Goal: Use online tool/utility: Use online tool/utility

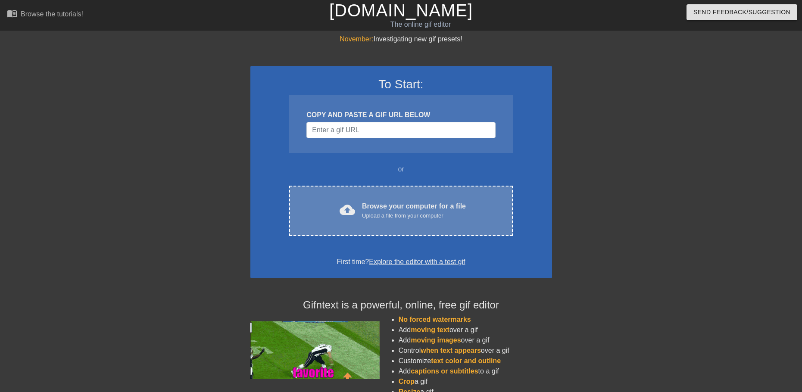
click at [359, 205] on div "cloud_upload Browse your computer for a file Upload a file from your computer" at bounding box center [400, 210] width 187 height 19
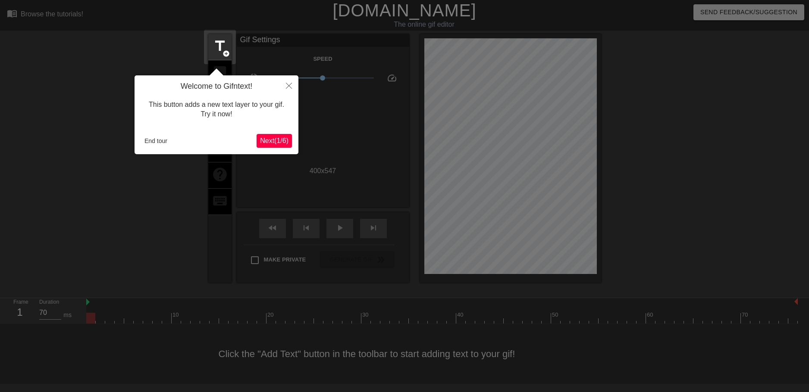
click at [298, 84] on div at bounding box center [404, 196] width 809 height 392
click at [292, 84] on button "Close" at bounding box center [288, 85] width 19 height 20
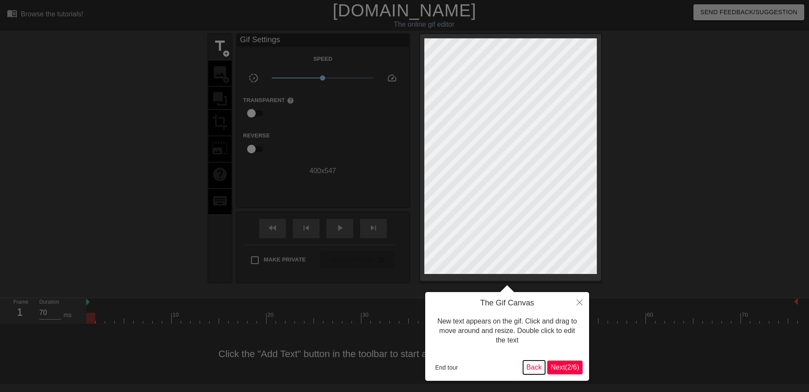
click at [531, 367] on button "Back" at bounding box center [534, 368] width 22 height 14
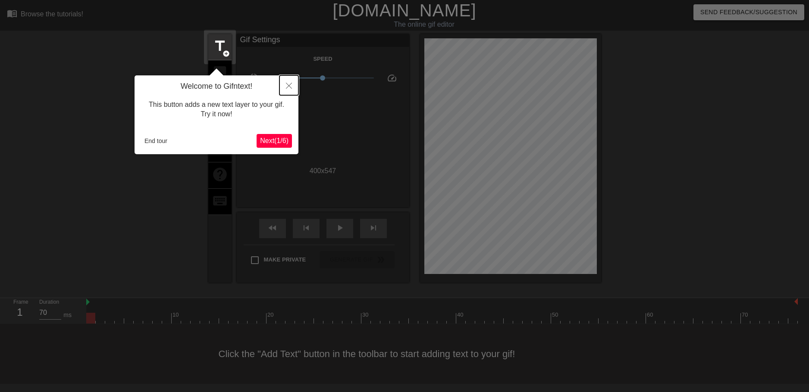
click at [292, 86] on button "Close" at bounding box center [288, 85] width 19 height 20
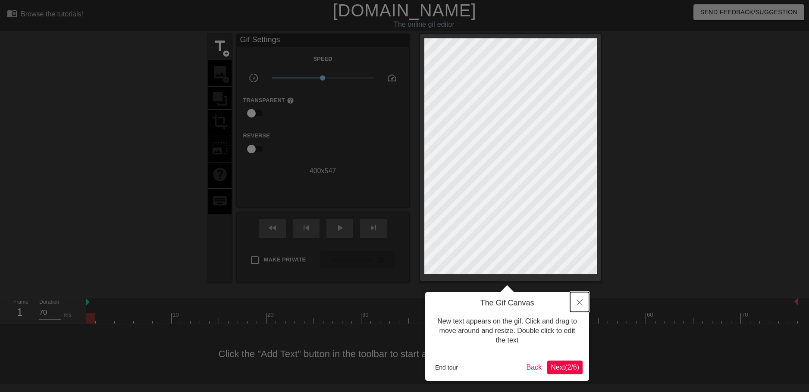
click at [581, 309] on button "Close" at bounding box center [579, 302] width 19 height 20
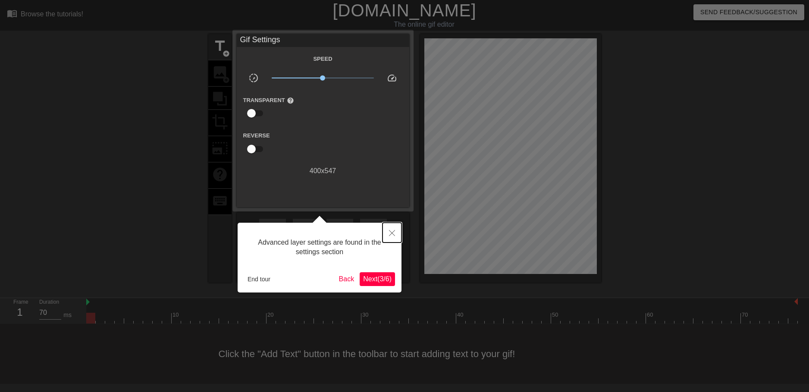
click at [392, 233] on icon "Close" at bounding box center [392, 233] width 6 height 6
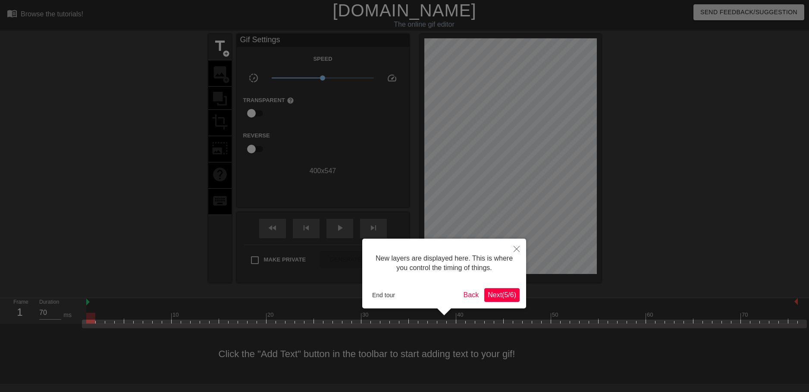
scroll to position [7, 0]
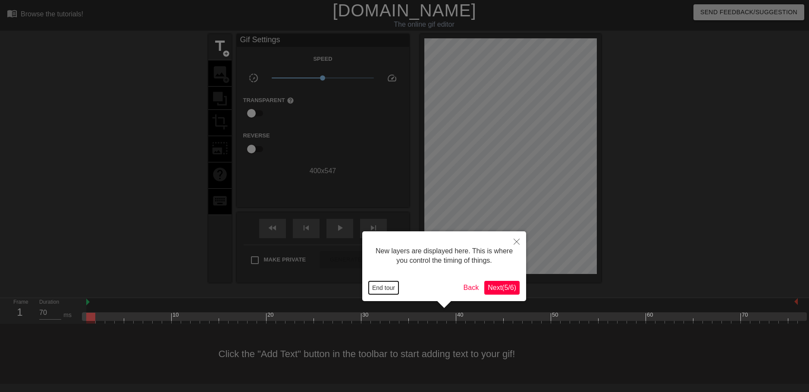
click at [377, 288] on button "End tour" at bounding box center [383, 287] width 30 height 13
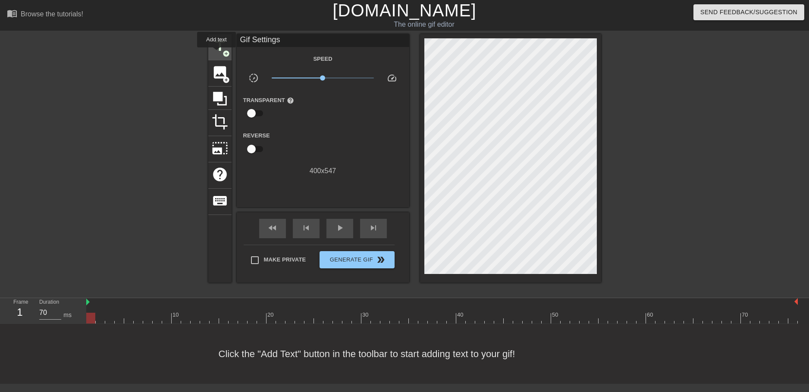
click at [216, 53] on span "title" at bounding box center [220, 46] width 16 height 16
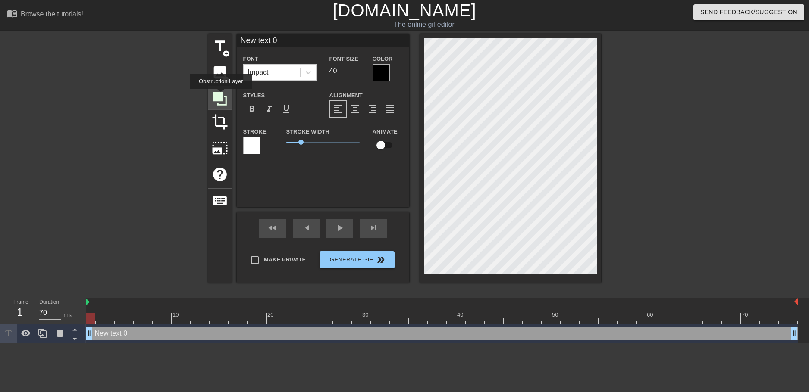
click at [221, 95] on icon at bounding box center [220, 99] width 14 height 14
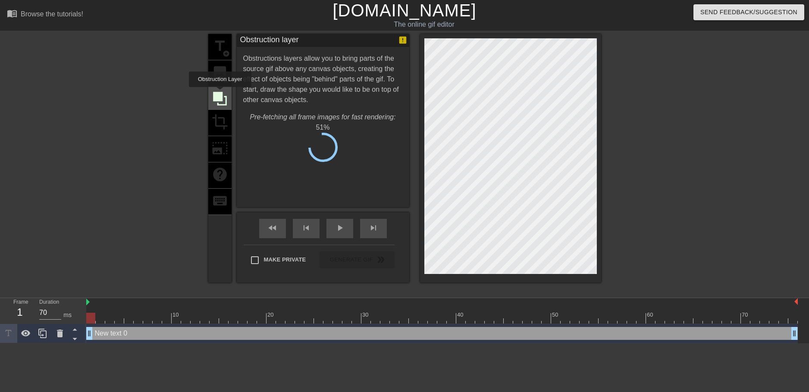
click at [220, 93] on icon at bounding box center [220, 99] width 14 height 14
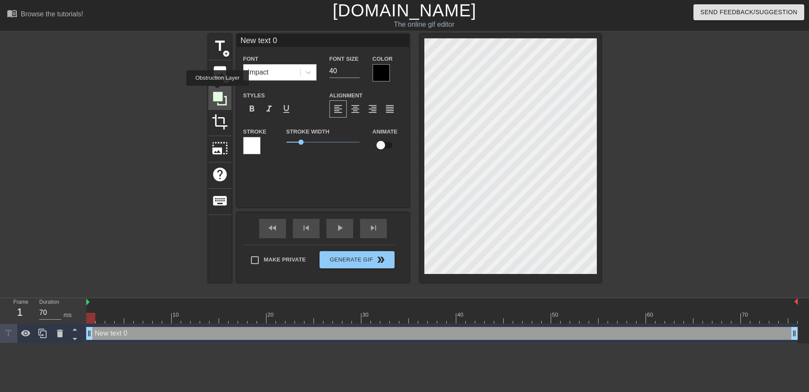
click at [217, 92] on icon at bounding box center [220, 99] width 14 height 14
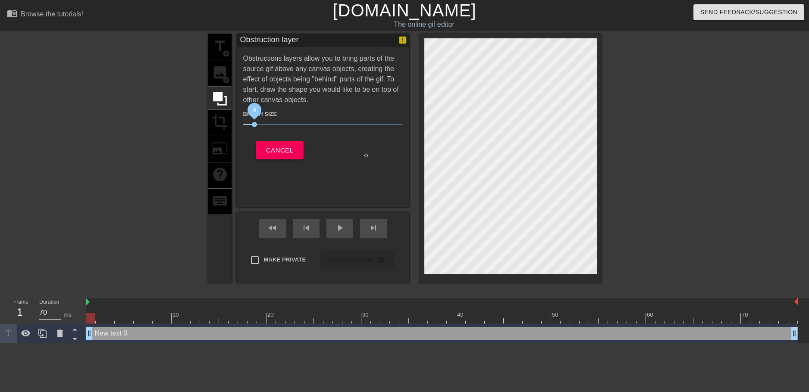
drag, startPoint x: 287, startPoint y: 120, endPoint x: 254, endPoint y: 124, distance: 33.4
click at [254, 124] on span "8" at bounding box center [322, 124] width 159 height 10
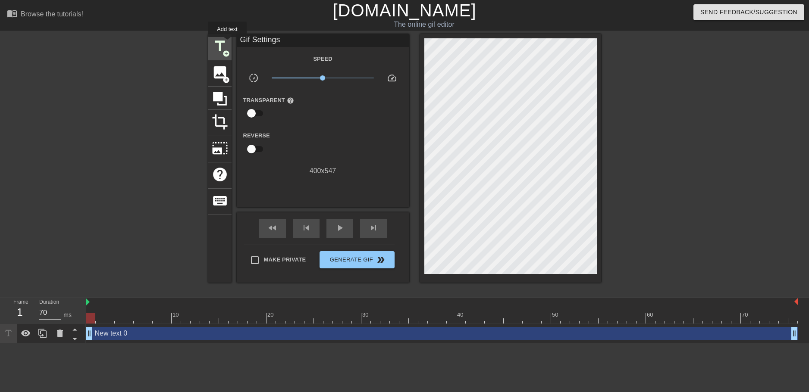
click at [227, 43] on span "title" at bounding box center [220, 46] width 16 height 16
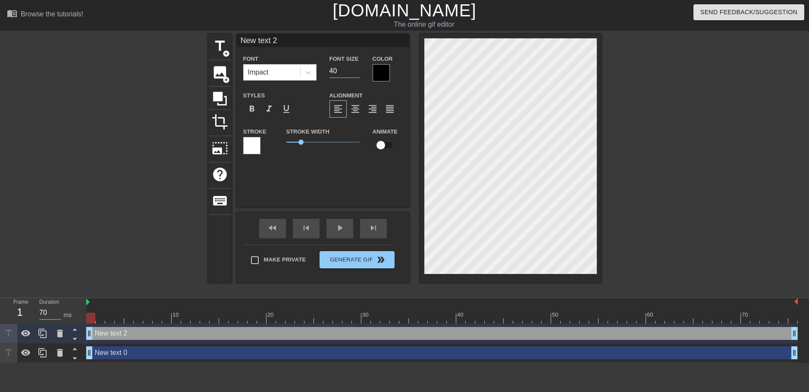
type input "New txt 2"
type textarea "New txt 2"
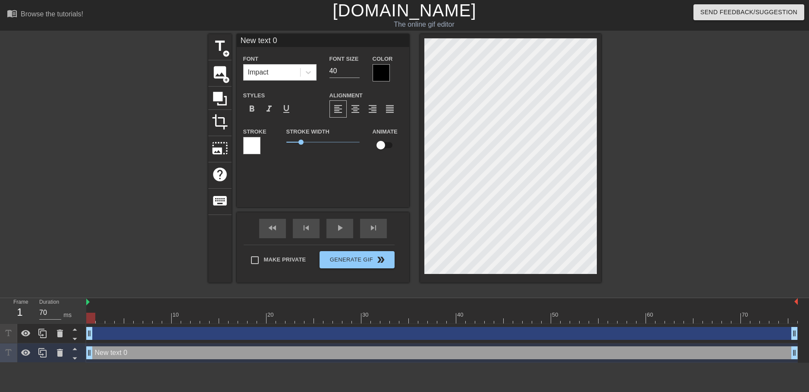
scroll to position [1, 1]
type input "D"
type textarea "D"
type input "Do"
type textarea "Do"
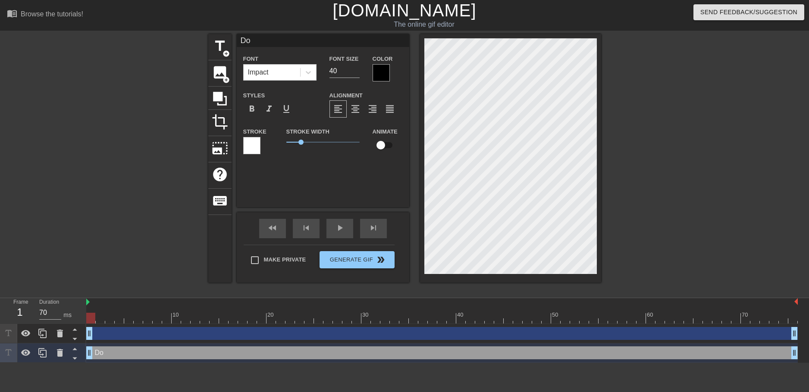
type input "Don"
type textarea "Don"
type input "Don'"
type textarea "Don'"
type input "Don't"
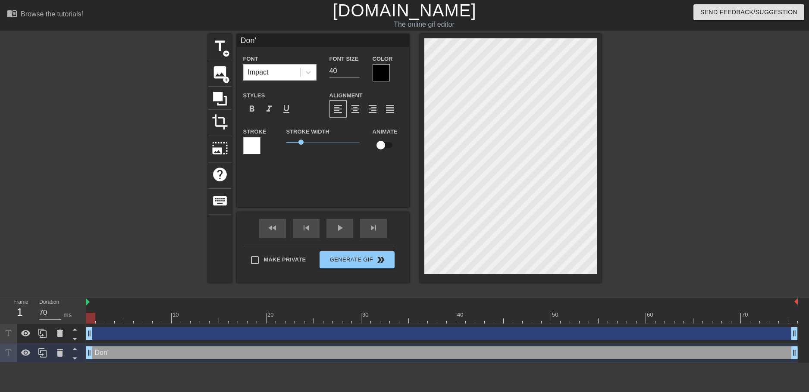
type textarea "Don't"
type input "Don't"
type textarea "Don't"
type input "Don't c"
type textarea "Don't c"
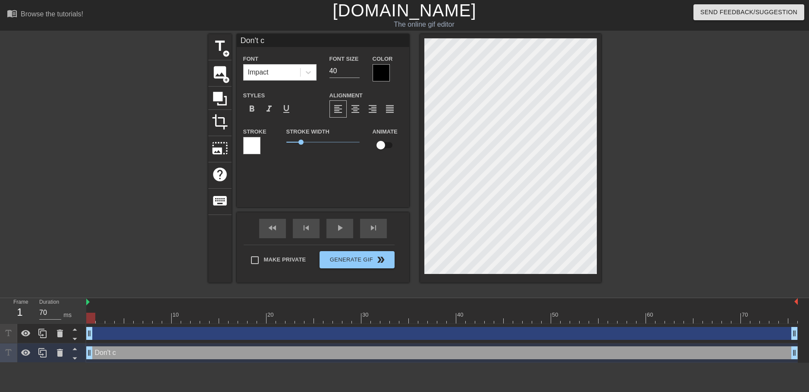
type input "Don't ca"
type textarea "Don't ca"
type input "Don't car"
type textarea "Don't car"
type input "Don't care"
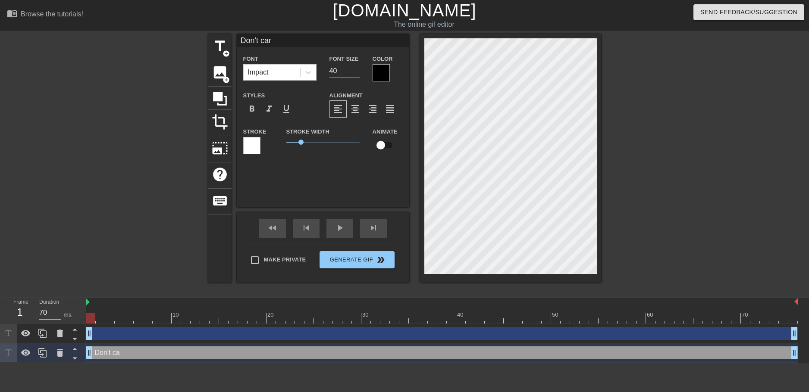
type textarea "Don't care"
type input "Don't care"
type textarea "Don't care"
type input "Don't care d"
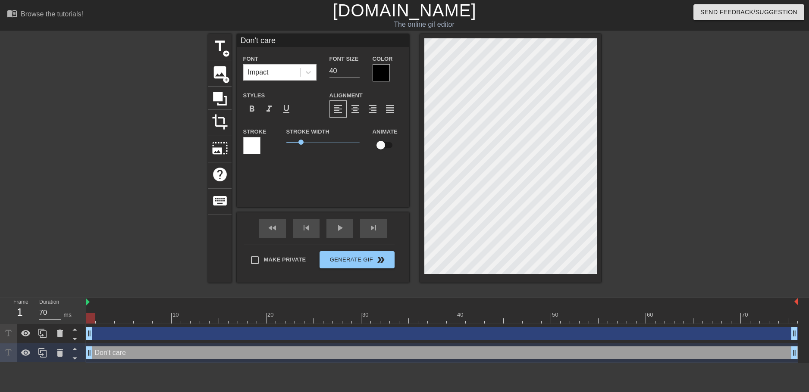
type textarea "Don't care d"
type input "Don't care"
type textarea "Don't care"
type input "Don't care"
type textarea "Don't care"
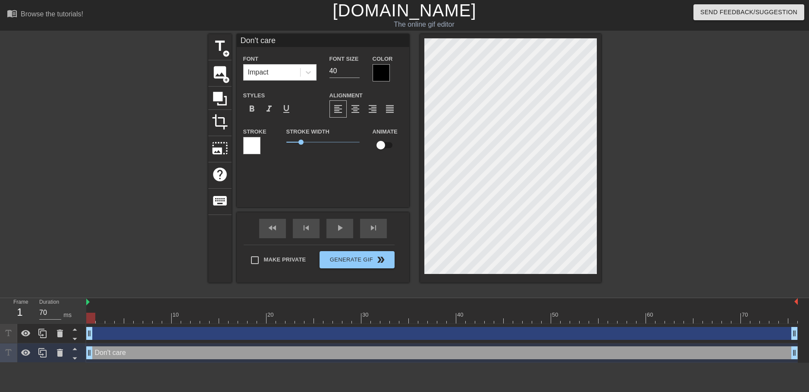
type input "Don't care"
type textarea "Don't care"
type input "Don't cared"
type textarea "Don't care d"
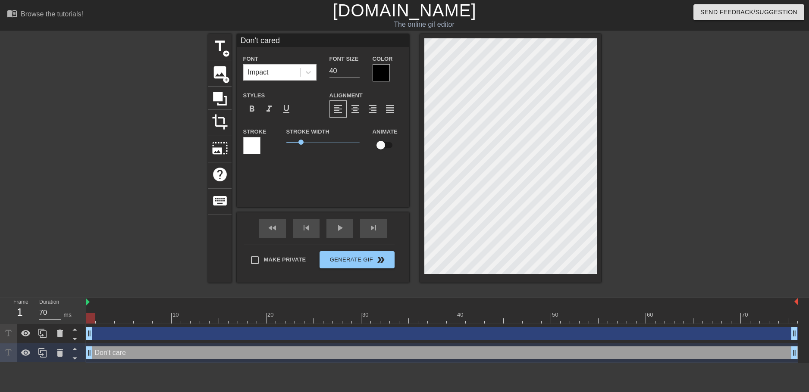
type input "Don't caredi"
type textarea "Don't care di"
type input "Don't cared"
type textarea "Don't care d"
type input "Don't care"
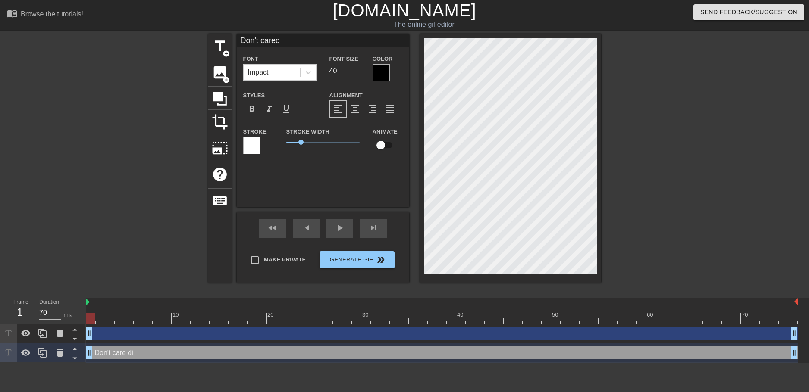
type textarea "Don't care"
type input "Don't careD"
type textarea "Don't care D"
type input "Don't careDI"
type textarea "Don't care DI"
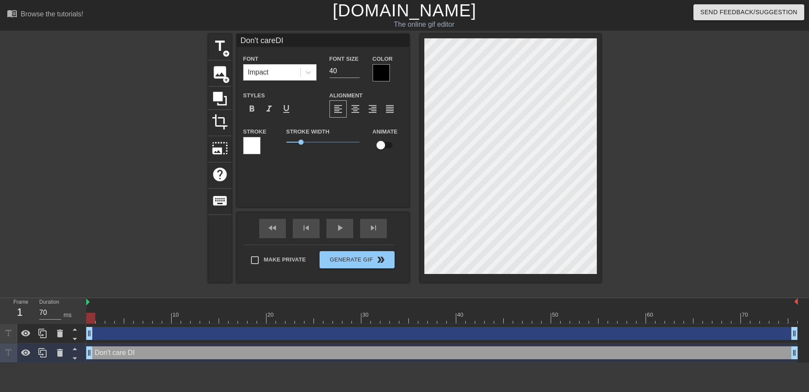
type input "Don't careDIn"
type textarea "Don't care DIn"
type input "Don't careDI"
type textarea "Don't care DI"
type input "Don't careD"
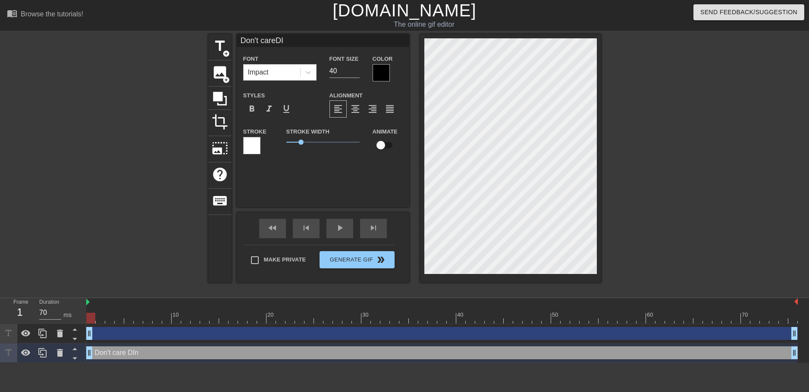
type textarea "Don't care D"
type input "Don't careDd"
type textarea "Don't care Dd"
type input "Don't careDdi"
type textarea "Don't care Ddi"
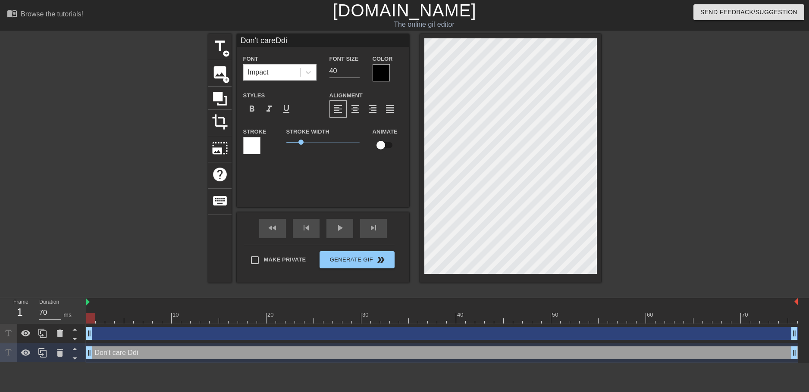
type input "Don't careDdin"
type textarea "Don't care Ddin"
type input "Don't careDdi"
type textarea "Don't care Ddi"
type input "Don't careDd"
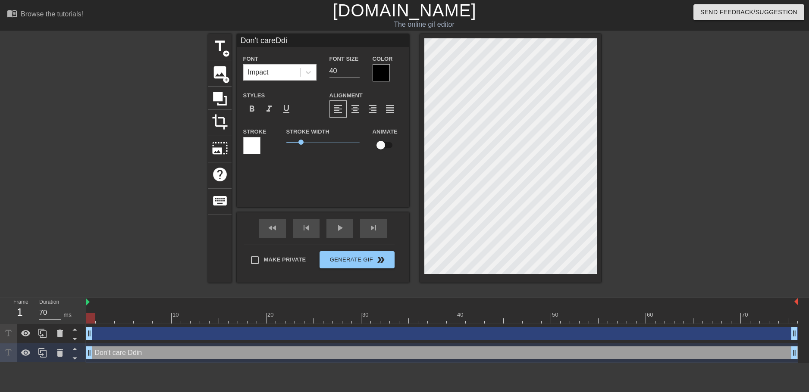
type textarea "Don't care Dd"
type input "Don't careD"
type textarea "Don't care D"
type input "Don't careDi"
type textarea "Don't care Di"
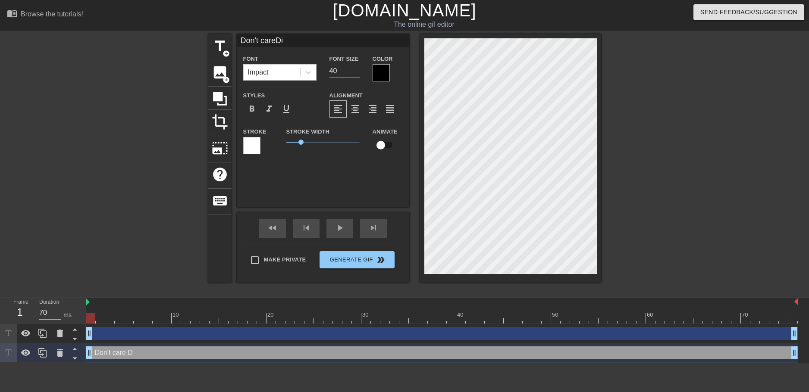
type input "Don't careDid"
type textarea "Don't care Did"
type input "Don't careDidn"
type textarea "Don't care Didn"
type input "Don't careDidn'"
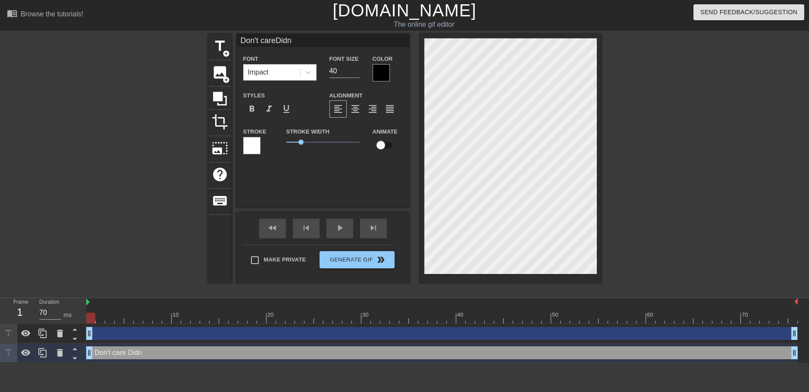
type textarea "Don't care [PERSON_NAME]'"
type input "Don't careDidn't"
type textarea "Don't care Didn't"
type input "Don't careDidn't"
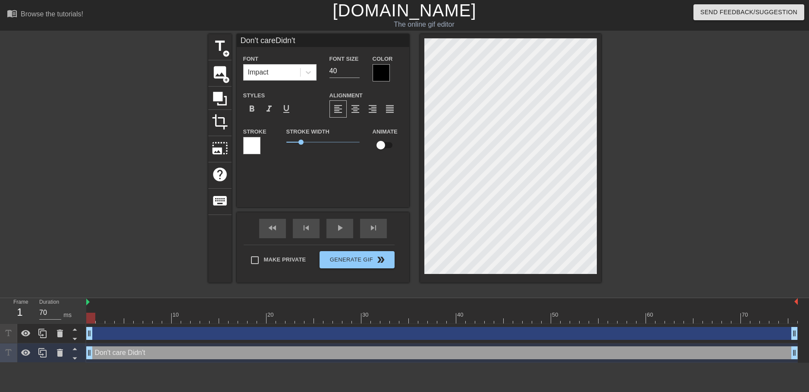
type textarea "Don't care Didn't"
type input "Don't careDidn't a"
type textarea "Don't care Didn't a"
type input "Don't careDidn't as"
type textarea "Don't care Didn't as"
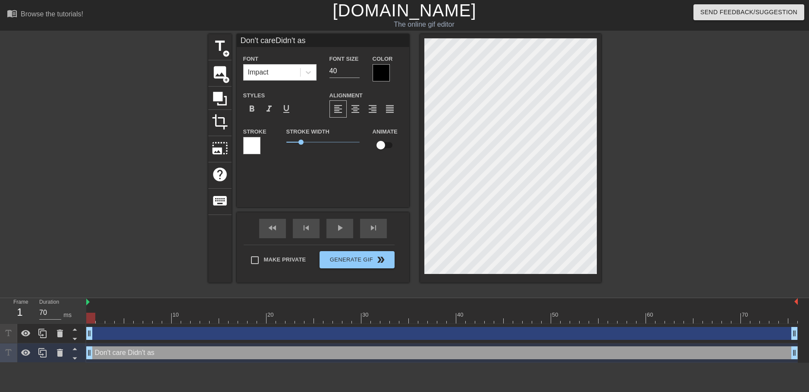
scroll to position [1, 2]
type input "Don't careDidn't ask"
type textarea "Don't care Didn't ask"
type input "Don't careDidn't ask"
type textarea "Don't care Didn't ask"
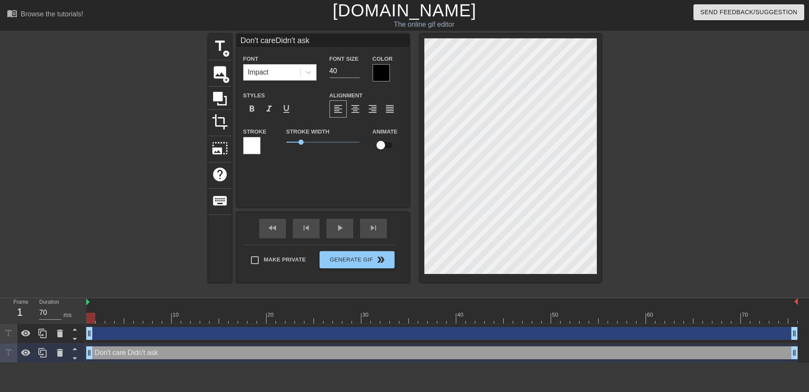
type input "Don't careDidn't ask"
type textarea "Don't care Didn't ask"
type input "Don't careDidn't askp"
type textarea "Don't care Didn't ask p"
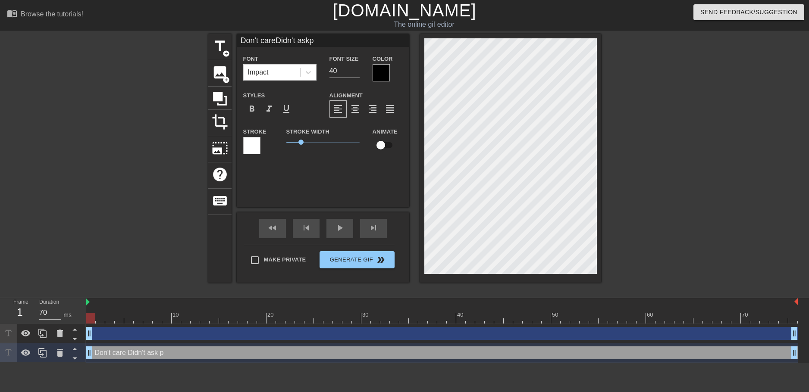
scroll to position [3, 1]
type input "Don't careDidn't ask"
type textarea "Don't care Didn't ask"
type input "Don't careDidn't askP"
type textarea "Don't care Didn't ask P"
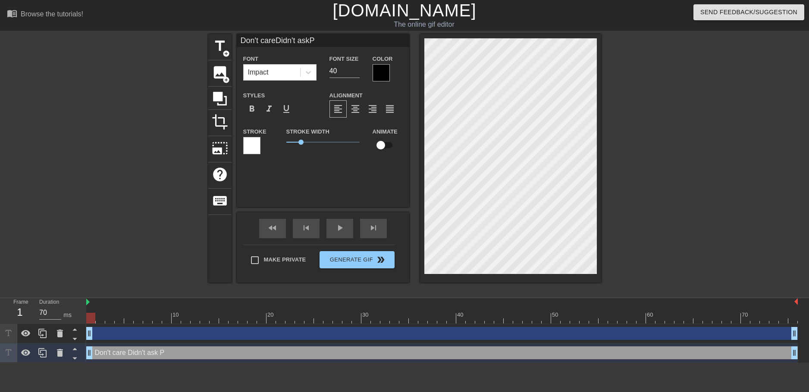
type input "Don't careDidn't askPl"
type textarea "Don't care Didn't ask Pl"
type input "Don't careDidn't askPlu"
type textarea "Don't care Didn't ask Plu"
type input "Don't careDidn't askPl"
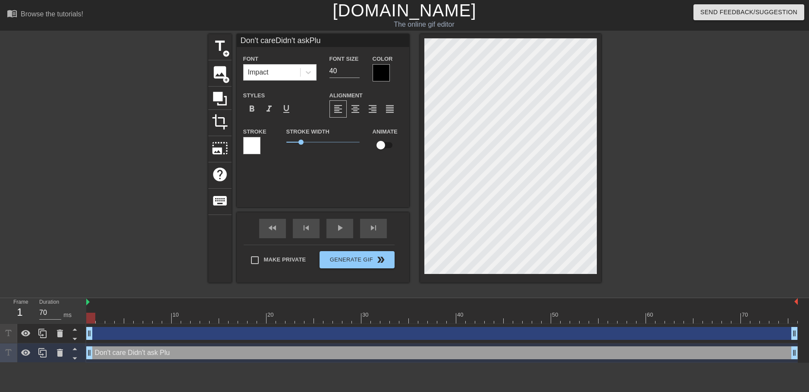
type textarea "Don't care Didn't ask Pl"
type input "Don't careDidn't askP"
type textarea "Don't care Didn't ask P"
type input "Don't careDidn't askPl"
type textarea "Don't care Didn't ask Pl"
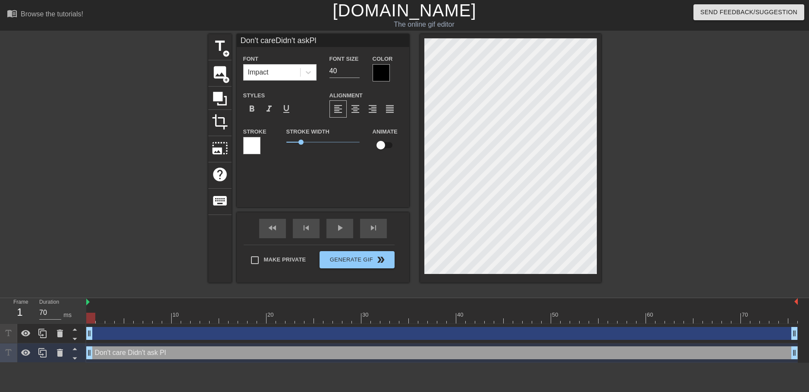
type input "Don't careDidn't askPlu"
type textarea "Don't care Didn't ask Plu"
type input "Don't careDidn't askPlus"
type textarea "Don't care Didn't ask Plus"
click at [359, 107] on span "format_align_center" at bounding box center [355, 109] width 10 height 10
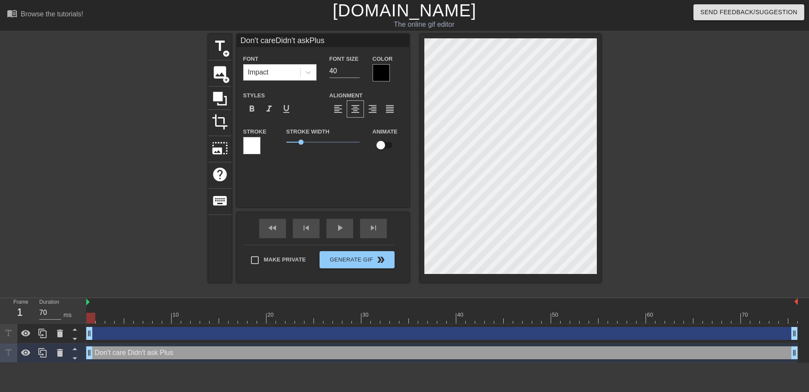
scroll to position [1, 1]
type input "Don't careDidn't askPlus"
type textarea "Don't care Didn't ask Plus"
type input "Don't careDidn't askPlusu"
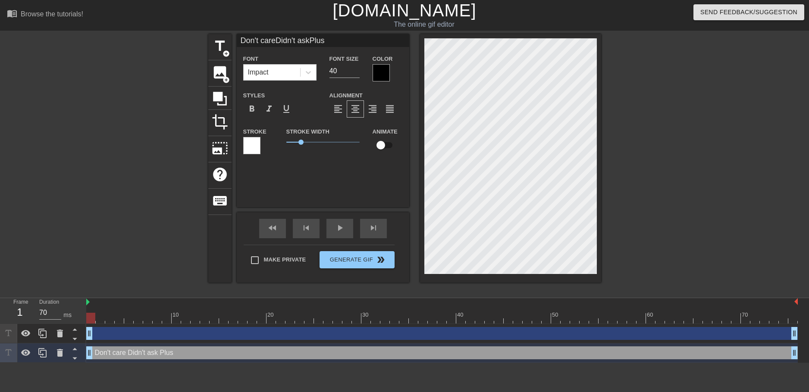
type textarea "Don't care Didn't ask Plus u"
type input "Don't careDidn't askPlusur"
type textarea "Don't care Didn't ask Plus ur"
type input "Don't careDidn't askPlusur"
type textarea "Don't care Didn't ask Plus ur"
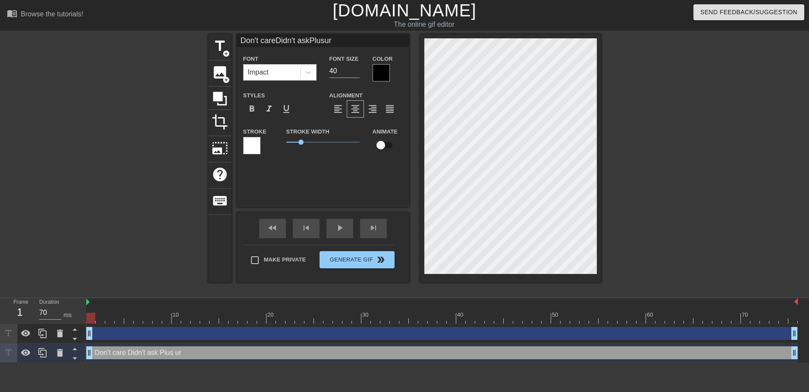
type input "Don't careDidn't askPlusur a"
type textarea "Don't care Didn't ask Plus ur a"
type input "Don't careDidn't askPlusur a"
type textarea "Don't care Didn't ask Plus ur a"
type input "Don't careDidn't askPlusur a d"
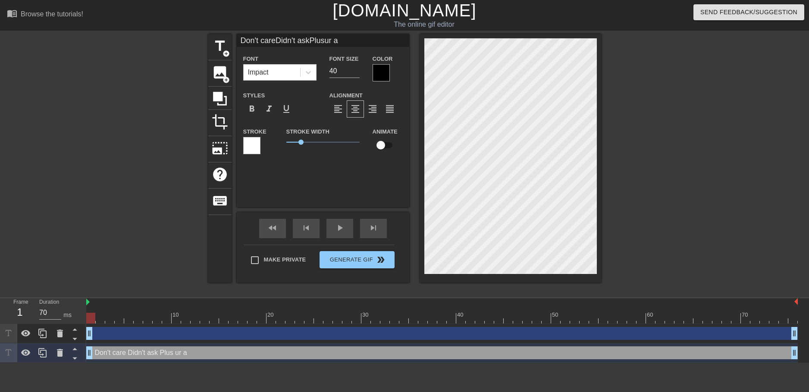
type textarea "Don't care Didn't ask Plus ur a d"
type input "Don't careDidn't askPlusur a"
type textarea "Don't care Didn't ask Plus ur a"
type input "Don't careDidn't askPlusur a f"
type textarea "Don't care Didn't ask Plus ur a f"
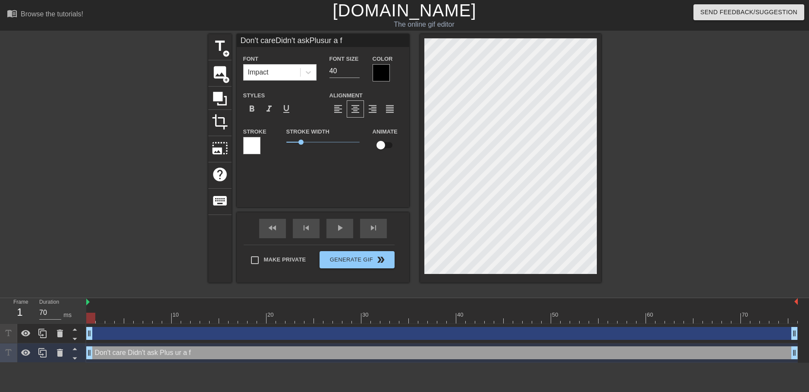
type input "Don't careDidn't askPlusur a fa"
type textarea "Don't care Didn't ask Plus ur a fa"
type input "Don't careDidn't askPlusur a fag"
type textarea "Don't care Didn't ask Plus ur a fag"
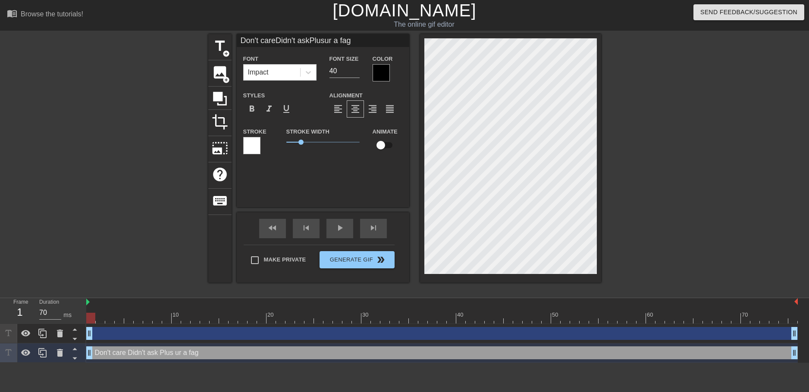
scroll to position [3, 1]
type input "Don't careDidn't asklusur a fag"
type textarea "Don't care Didn't ask lus ur a fag"
type input "Don't careDidn't askplusur a fag"
type textarea "Don't care Didn't ask plus ur a fag"
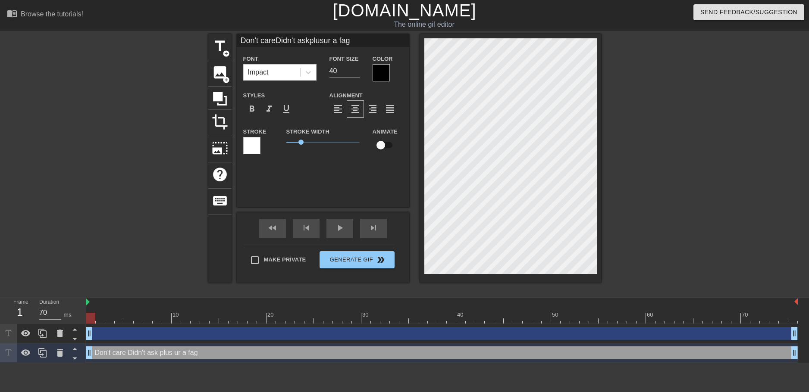
scroll to position [1, 1]
type input "on't careDidn't askplusur a fag"
type textarea "on't care Didn't ask plus ur a fag"
type input "son't careDidn't askplusur a fag"
type textarea "son't care Didn't ask plus ur a fag"
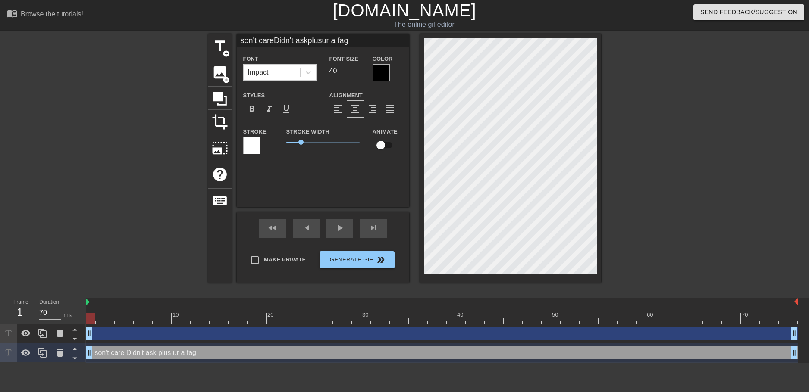
type input "on't careDidn't askplusur a fag"
type textarea "on't care Didn't ask plus ur a fag"
type input "don't careDidn't askplusur a fag"
type textarea "don't care Didn't ask plus ur a fag"
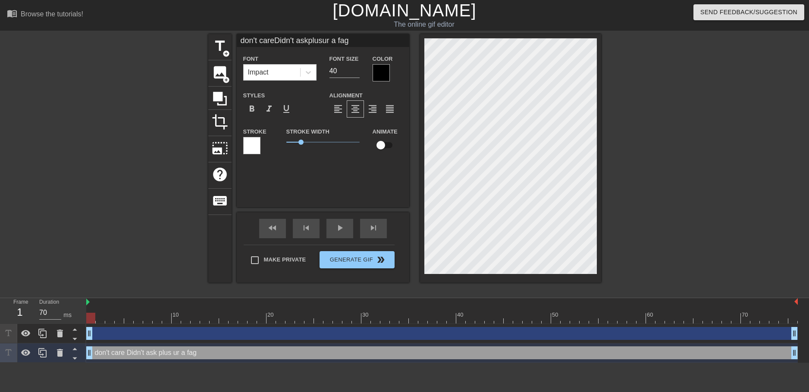
type input "don't careidn't askplusur a fag"
type textarea "don't care idn't ask plus ur a fag"
type input "don't caredidn't askplusur a fag"
type textarea "don't care didn't ask plus ur a fag"
type input "don't caredidn't askplusur a fag"
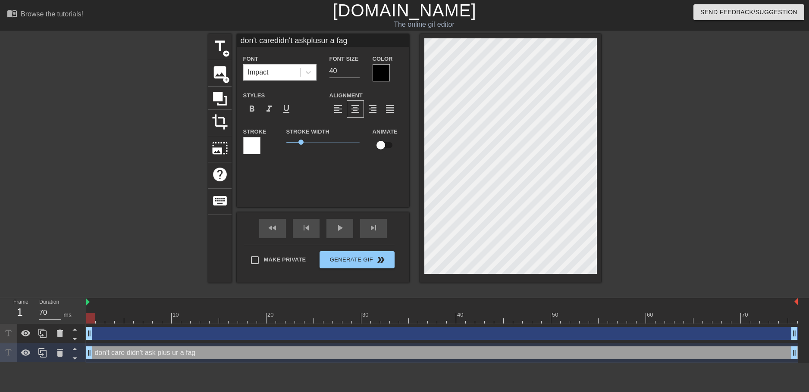
type textarea "don't care didn't ask plus ur a fag"
type input "don't caredidn't askplusur a fag"
type textarea "don't care didn't ask plus ur a fag"
type input "don't caredidn't askplusur a fag"
type textarea "don't care didn't ask plus ur a fag"
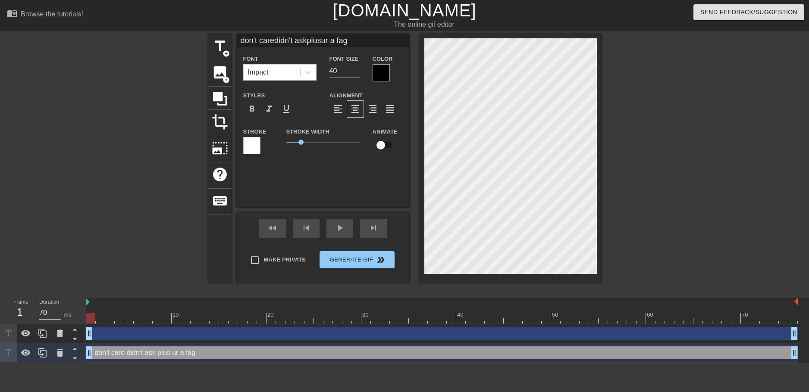
scroll to position [4, 1]
type input "don't caredidn't askplusur a fag"
type textarea "don't care didn't ask plus ur a fag"
type input "don't caredidn't askplusur a fag"
type textarea "don't care didn't ask plus ur a fag"
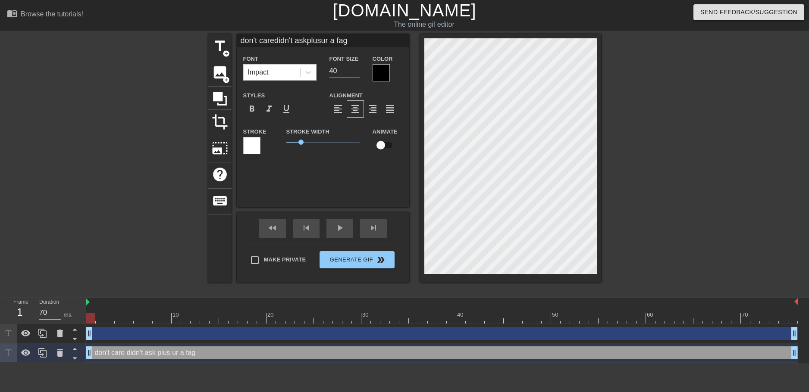
type input "don't caredidn't askplusur a fag"
type textarea "don't care didn't ask plus ur a fag"
click at [625, 203] on div at bounding box center [675, 163] width 129 height 259
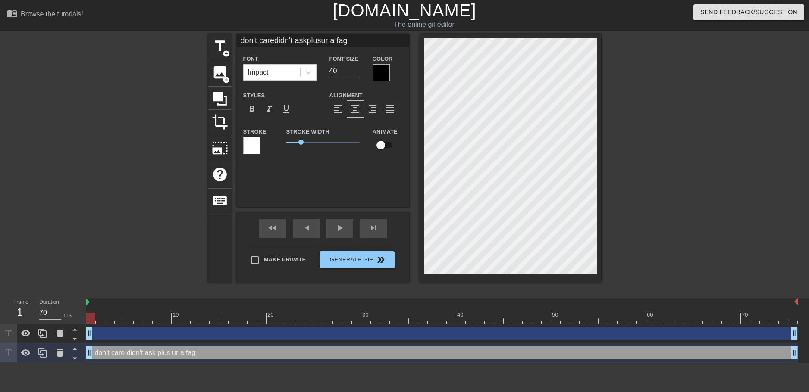
type input "don't caredidn't askplusur a fag"
type textarea "don't care didn't ask plus ur a fag"
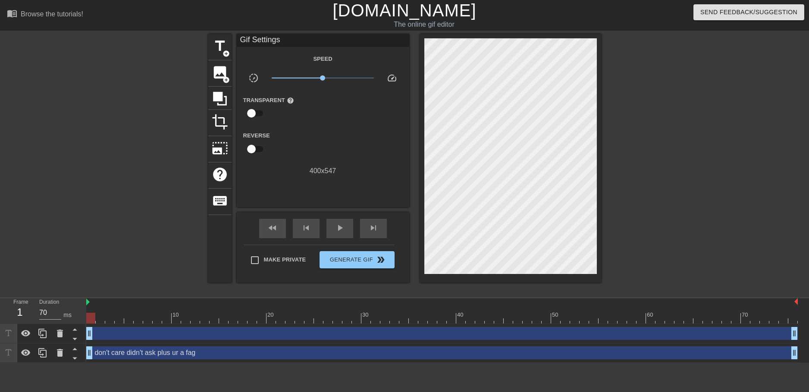
drag, startPoint x: 668, startPoint y: 164, endPoint x: 660, endPoint y: 166, distance: 7.9
click at [667, 164] on div at bounding box center [675, 163] width 129 height 259
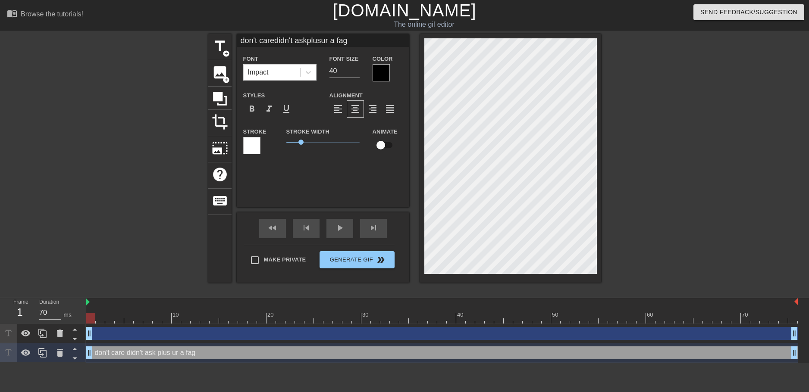
type input "don't caredidn't askplusur a fag"
type textarea "don't care didn't ask plus ur a fag"
click at [729, 157] on div at bounding box center [675, 163] width 129 height 259
type input "don't caredidn't ask\"
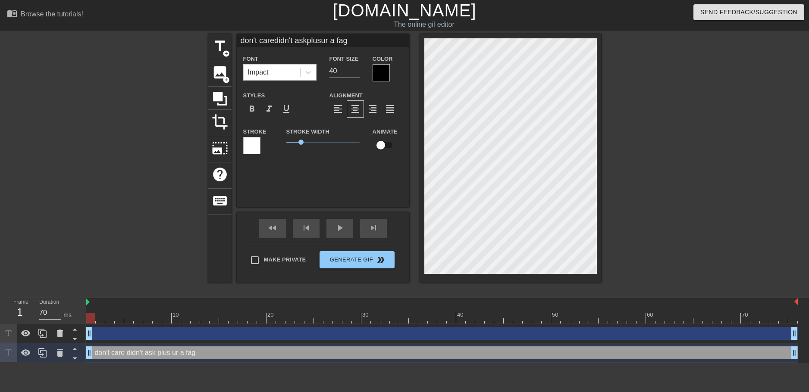
type textarea "don't care didn't ask \"
type input "don't caredidn't ask\\"
type textarea "don't care didn't ask \\"
type input "don't caredidn't ask\"
type textarea "don't care didn't ask \"
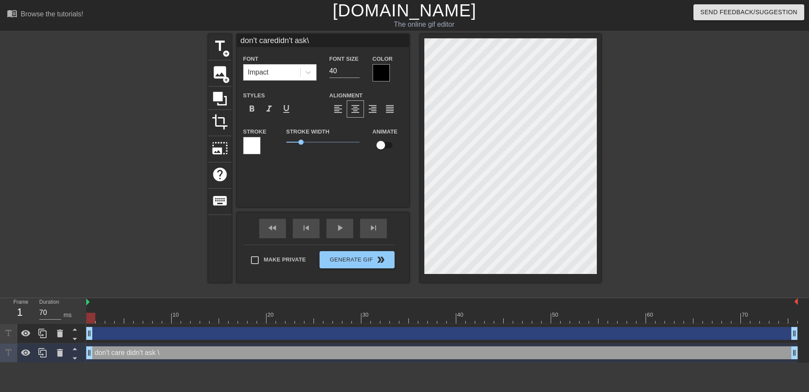
type input "don't caredidn't ask"
type textarea "don't care didn't ask"
type input "don't caredidn't ask"
type textarea "don't care didn't ask"
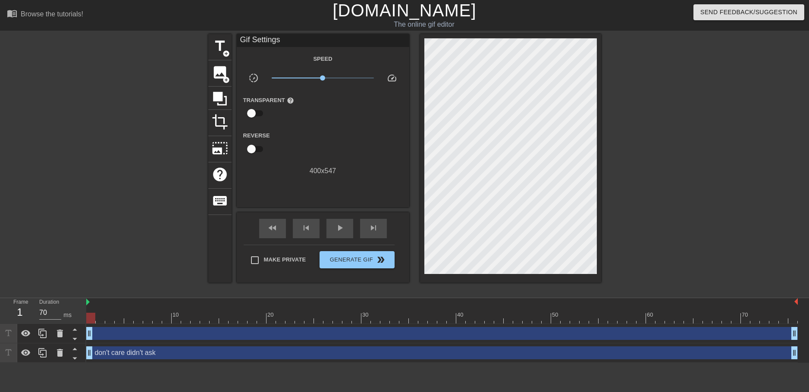
drag, startPoint x: 696, startPoint y: 186, endPoint x: 624, endPoint y: 183, distance: 71.6
click at [695, 185] on div at bounding box center [675, 163] width 129 height 259
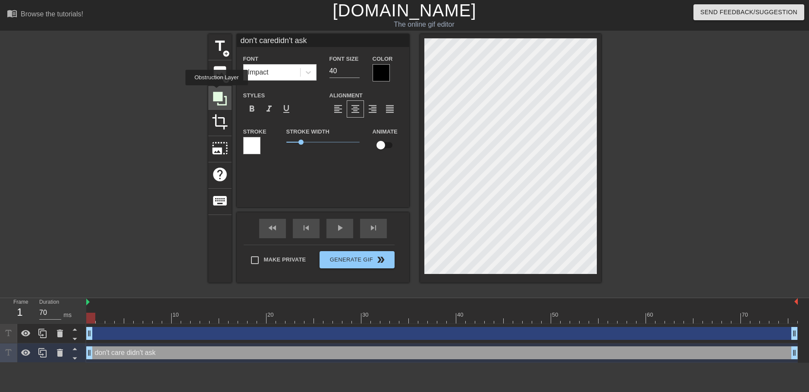
click at [216, 92] on icon at bounding box center [220, 99] width 14 height 14
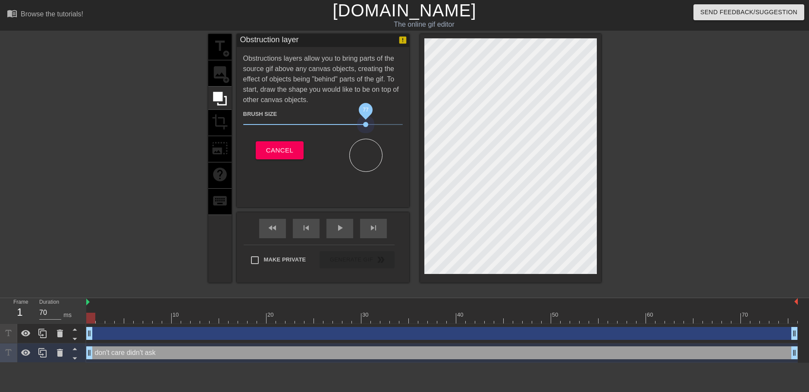
drag, startPoint x: 256, startPoint y: 124, endPoint x: 365, endPoint y: 135, distance: 108.7
click at [365, 135] on div "Brush Size 77 Cancel" at bounding box center [322, 138] width 159 height 67
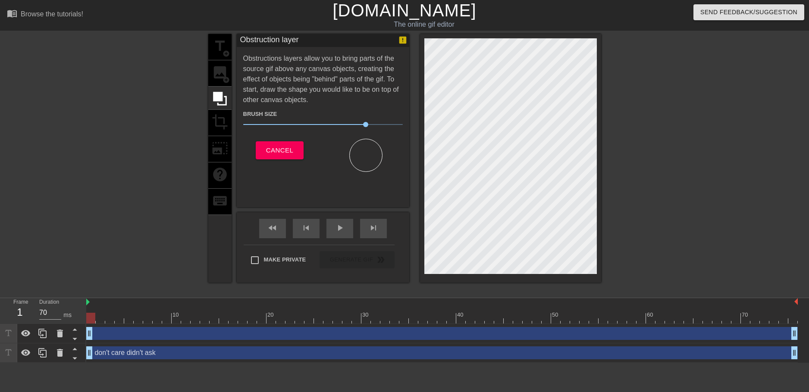
click at [597, 68] on div at bounding box center [510, 158] width 181 height 249
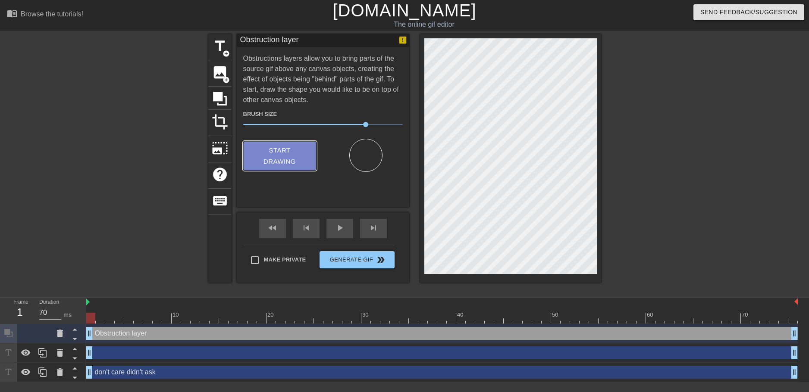
click at [297, 157] on span "Start Drawing" at bounding box center [279, 156] width 53 height 23
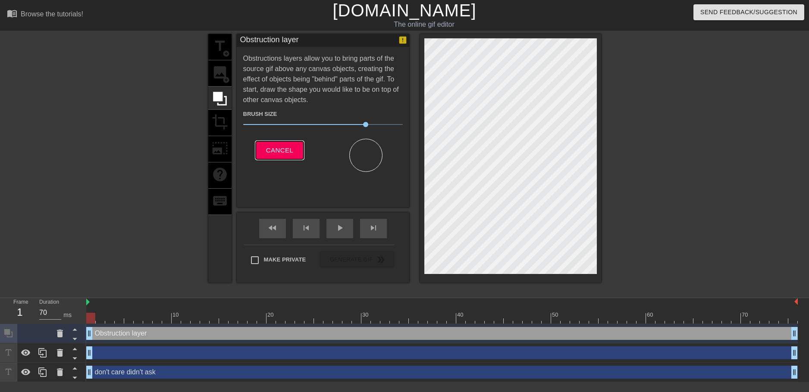
click at [292, 147] on span "Cancel" at bounding box center [279, 150] width 27 height 11
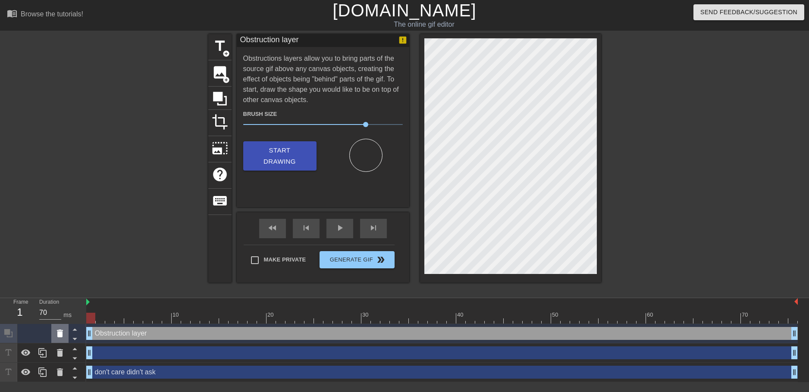
click at [56, 336] on icon at bounding box center [60, 333] width 10 height 10
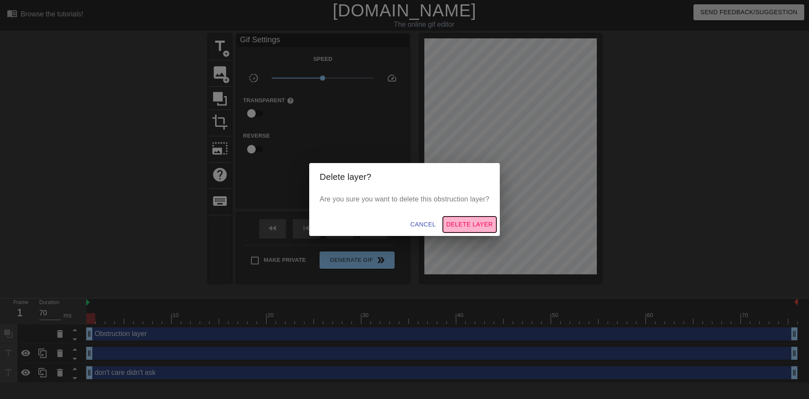
click at [475, 216] on button "Delete Layer" at bounding box center [469, 224] width 53 height 16
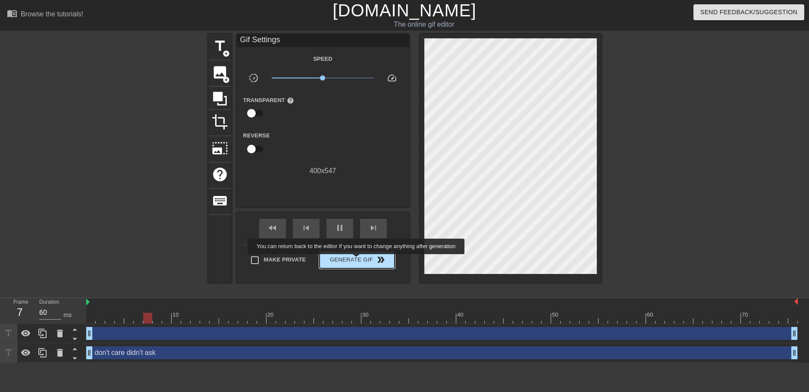
type input "70"
click at [357, 260] on span "Generate Gif double_arrow" at bounding box center [357, 260] width 68 height 10
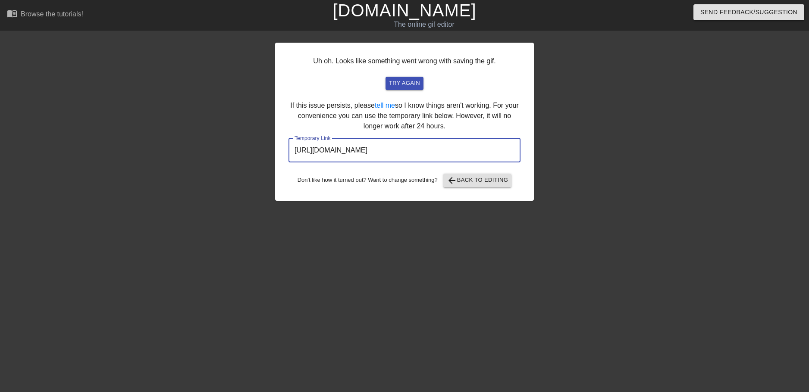
drag, startPoint x: 485, startPoint y: 148, endPoint x: 205, endPoint y: 137, distance: 280.3
click at [205, 137] on div "Uh oh. Looks like something went wrong with saving the gif. try again If this i…" at bounding box center [404, 163] width 809 height 259
click at [633, 146] on div at bounding box center [608, 163] width 129 height 259
click at [418, 81] on span "try again" at bounding box center [404, 83] width 31 height 10
